Goal: Information Seeking & Learning: Learn about a topic

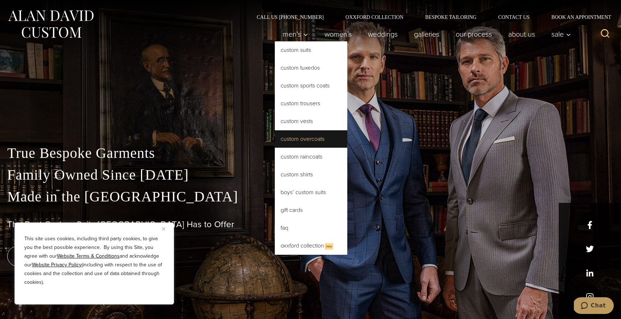
click at [314, 140] on link "Custom Overcoats" at bounding box center [311, 138] width 73 height 17
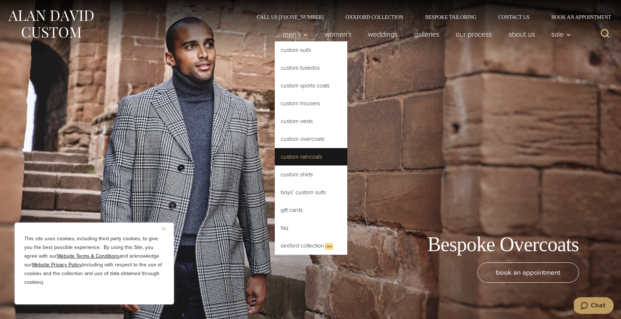
click at [309, 161] on link "Custom Raincoats" at bounding box center [311, 156] width 73 height 17
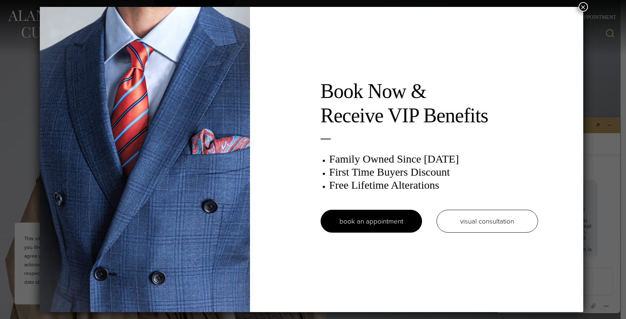
click at [584, 9] on button "×" at bounding box center [583, 6] width 9 height 9
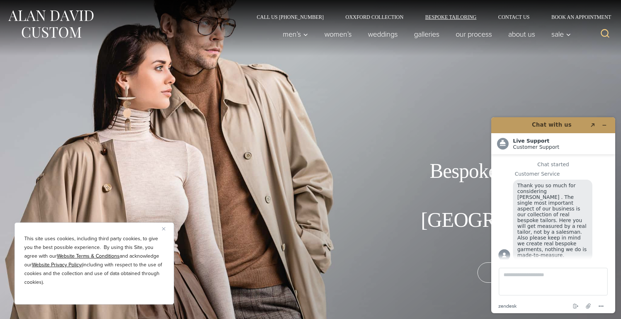
click at [437, 16] on link "Bespoke Tailoring" at bounding box center [450, 17] width 73 height 5
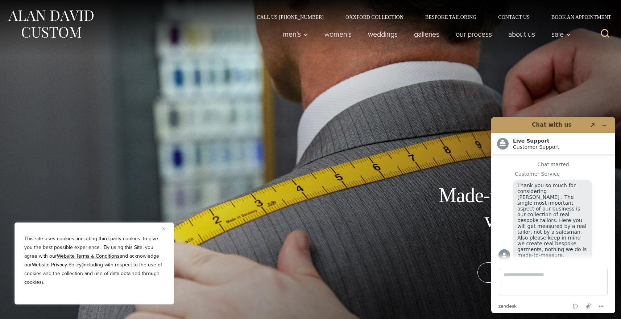
click at [502, 111] on div "Made-to-Measure vs. Bespoke Tailoring book an appointment" at bounding box center [310, 159] width 595 height 319
click at [603, 126] on icon "Minimize widget" at bounding box center [604, 125] width 5 height 5
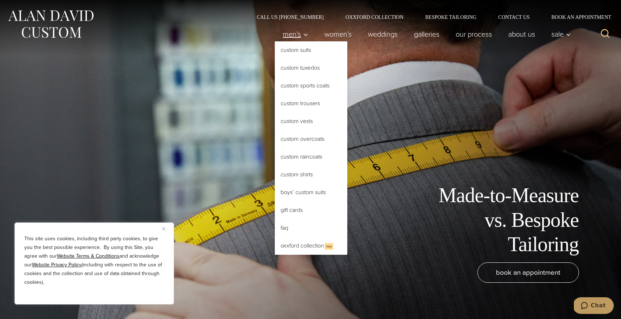
click at [295, 34] on span "Men’s" at bounding box center [295, 33] width 25 height 7
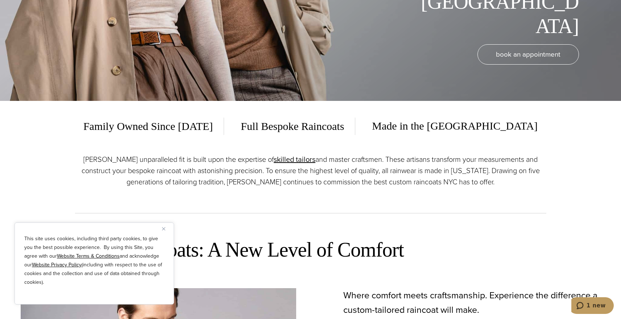
scroll to position [630, 0]
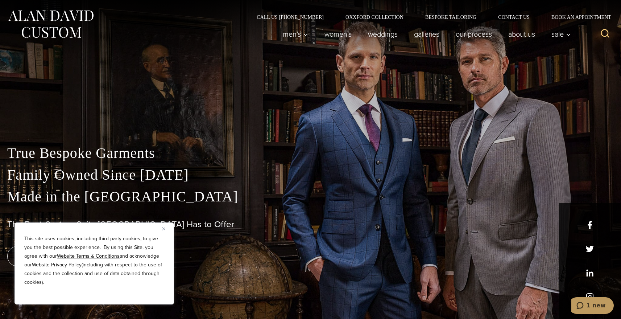
click at [457, 14] on div "Call Us (212) 227-4040 Oxxford Collection Bespoke Tailoring Contact Us Book an …" at bounding box center [310, 10] width 621 height 20
click at [451, 16] on link "Bespoke Tailoring" at bounding box center [450, 17] width 73 height 5
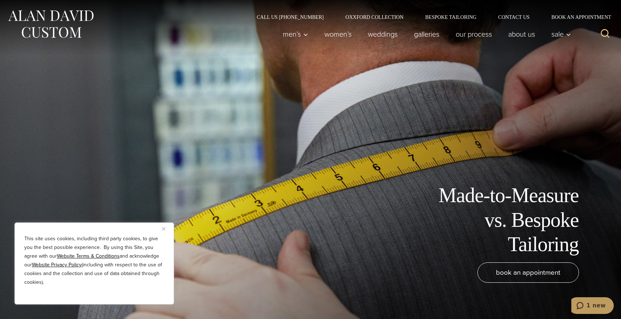
click at [165, 227] on img "Close" at bounding box center [163, 228] width 3 height 3
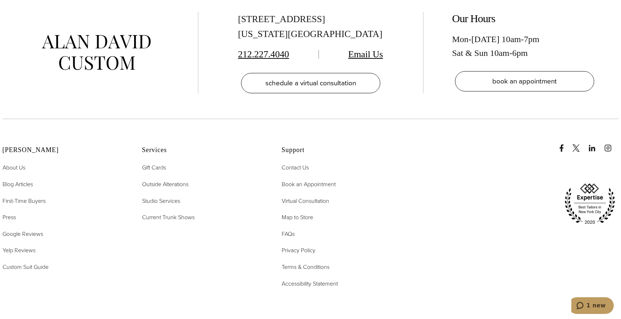
scroll to position [3326, 0]
